Goal: Information Seeking & Learning: Learn about a topic

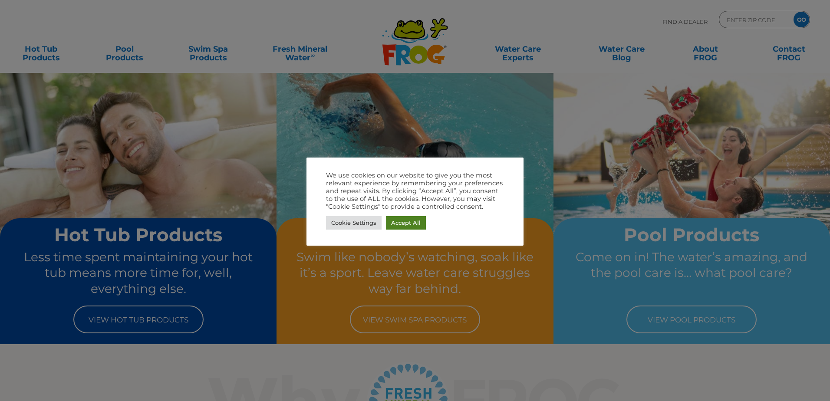
click at [401, 224] on link "Accept All" at bounding box center [406, 222] width 40 height 13
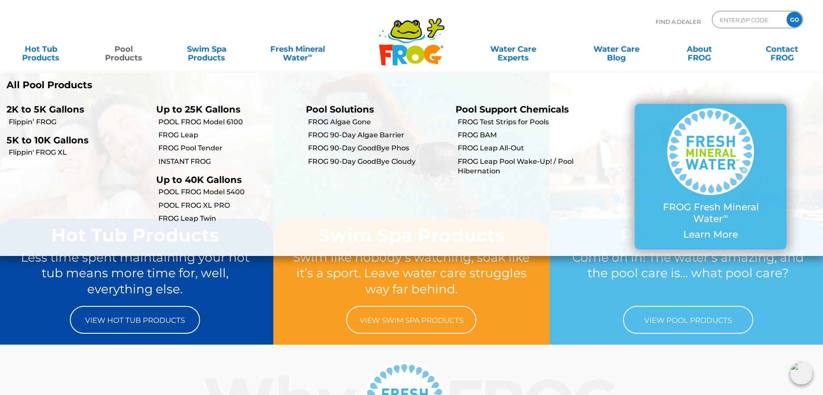
click at [131, 56] on link "Pool Products" at bounding box center [124, 48] width 65 height 17
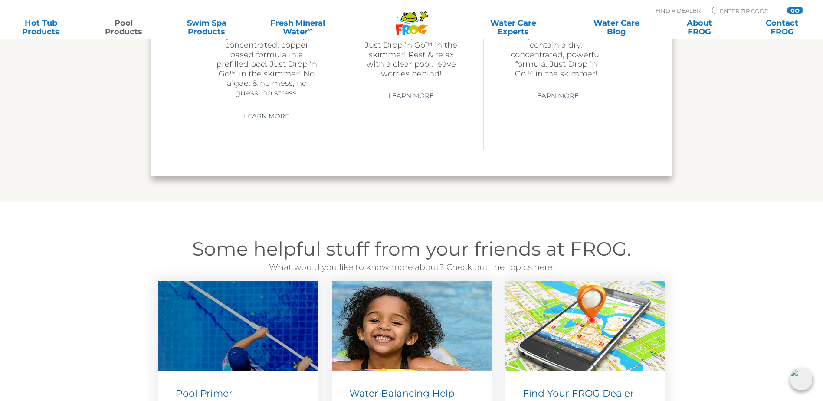
scroll to position [2995, 0]
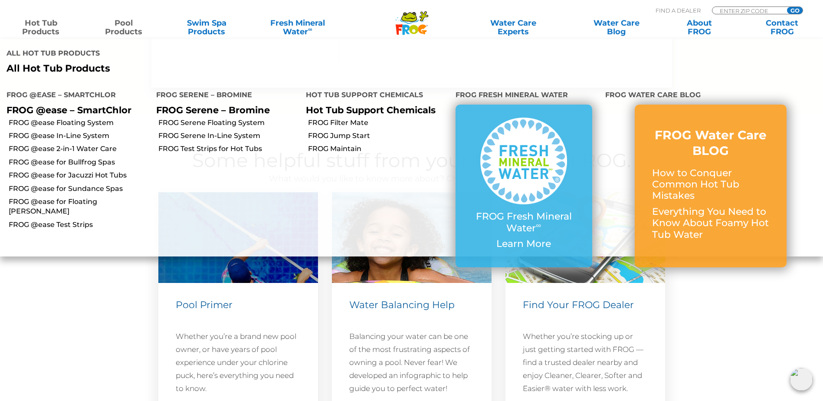
click at [56, 27] on link "Hot Tub Products" at bounding box center [41, 27] width 65 height 17
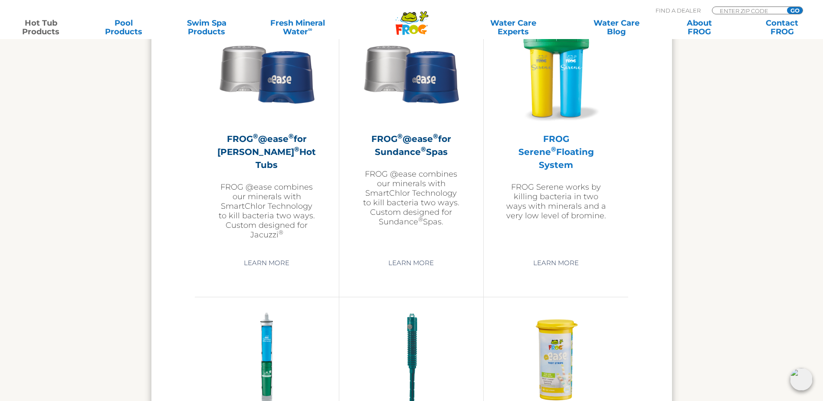
scroll to position [1649, 0]
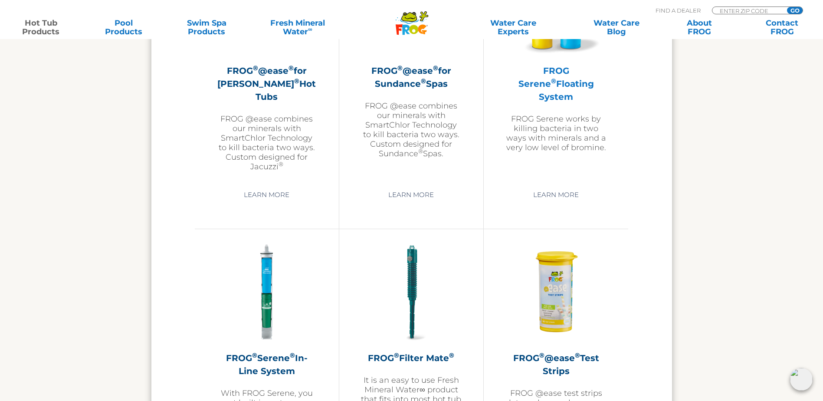
click at [557, 83] on h2 "FROG Serene ® Floating System" at bounding box center [556, 83] width 101 height 39
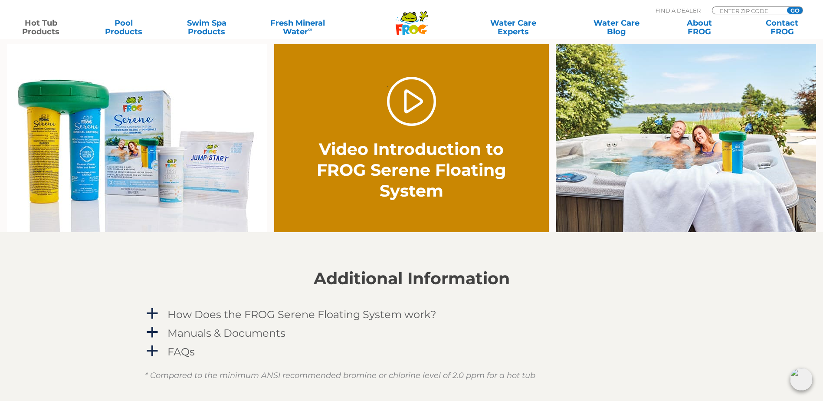
scroll to position [783, 0]
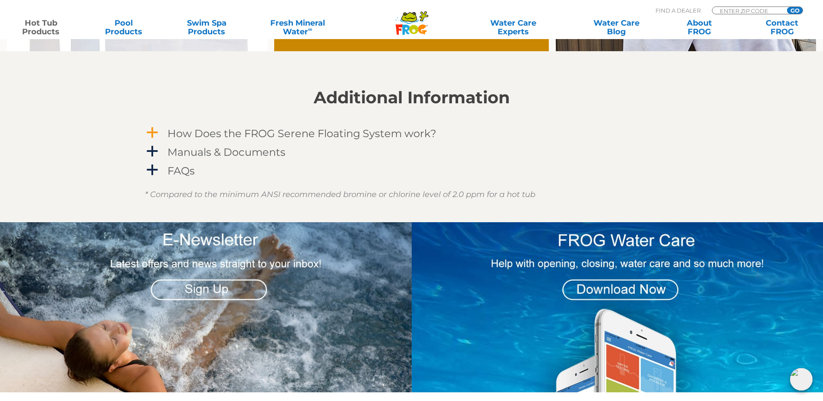
click at [359, 139] on h4 "How Does the FROG Serene Floating System work?" at bounding box center [302, 134] width 269 height 12
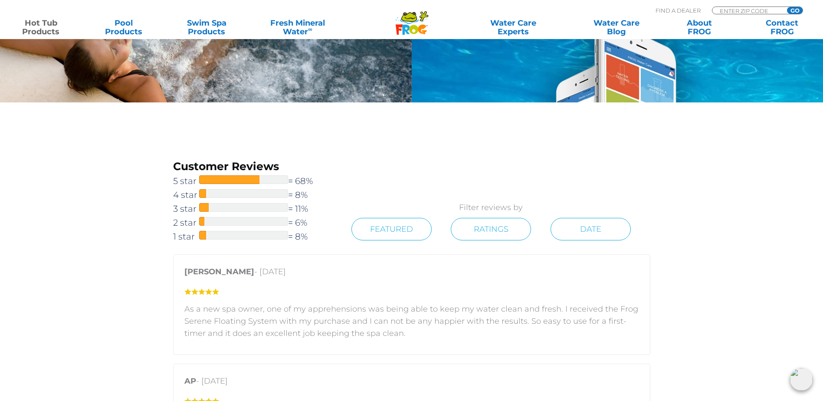
scroll to position [1348, 0]
